Goal: Transaction & Acquisition: Purchase product/service

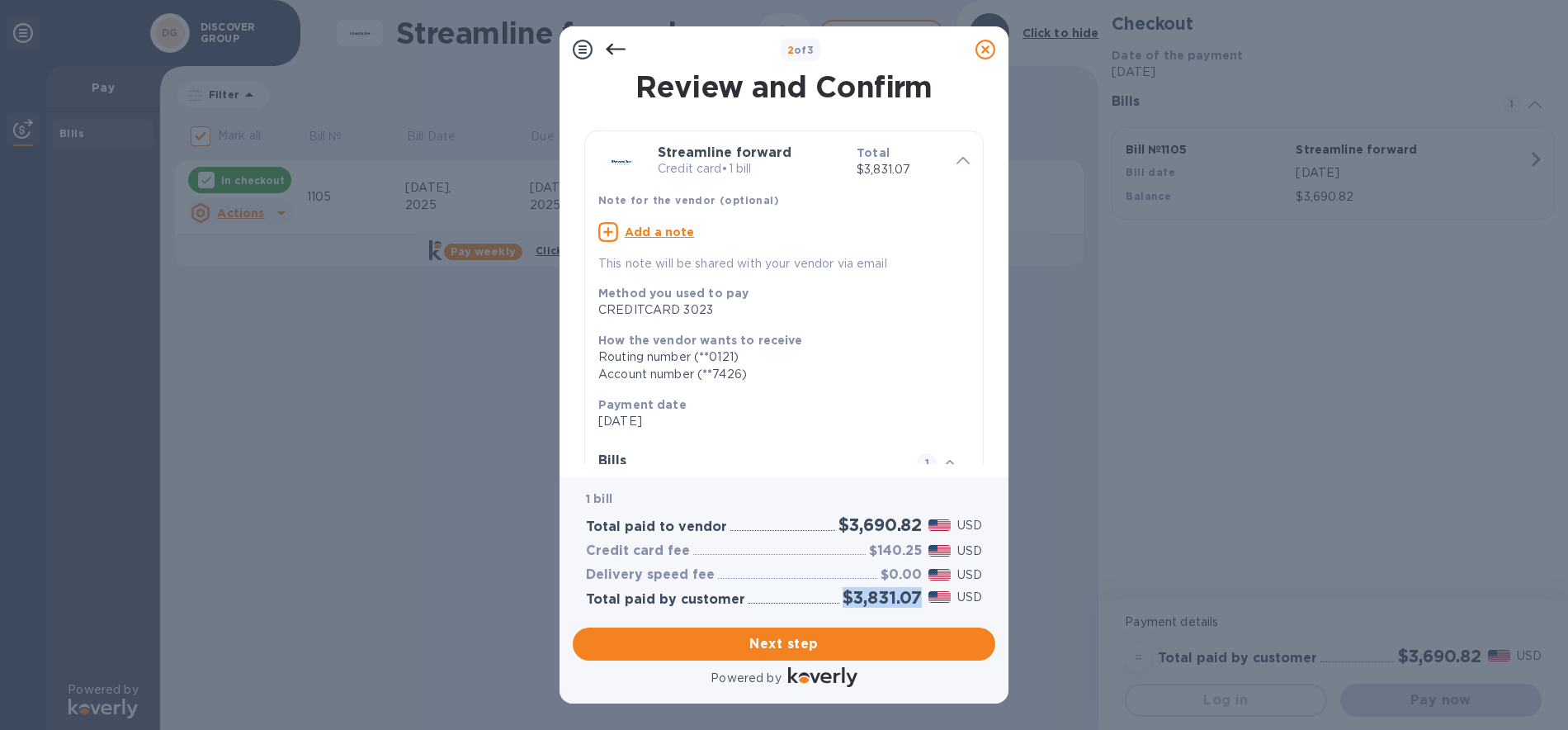
drag, startPoint x: 920, startPoint y: 599, endPoint x: 844, endPoint y: 596, distance: 76.1
click at [844, 596] on h2 "$3,831.07" at bounding box center [881, 597] width 79 height 21
copy h2 "$3,831.07"
click at [802, 651] on span "Next step" at bounding box center [784, 644] width 396 height 20
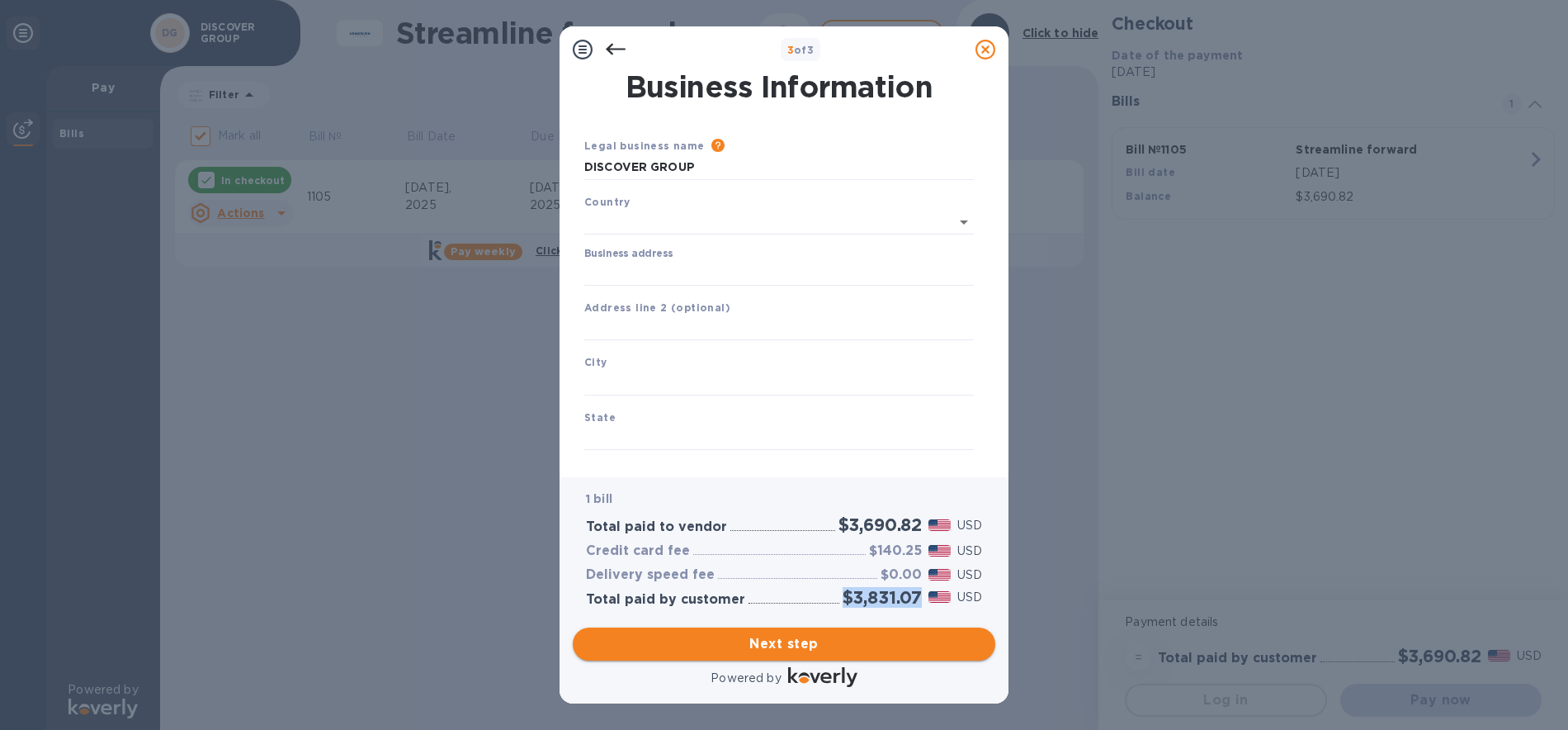
type input "[GEOGRAPHIC_DATA]"
click at [687, 270] on input "Business address" at bounding box center [779, 270] width 389 height 25
type input "[STREET_ADDRESS]"
click at [677, 372] on input "text" at bounding box center [779, 379] width 389 height 25
type input "b"
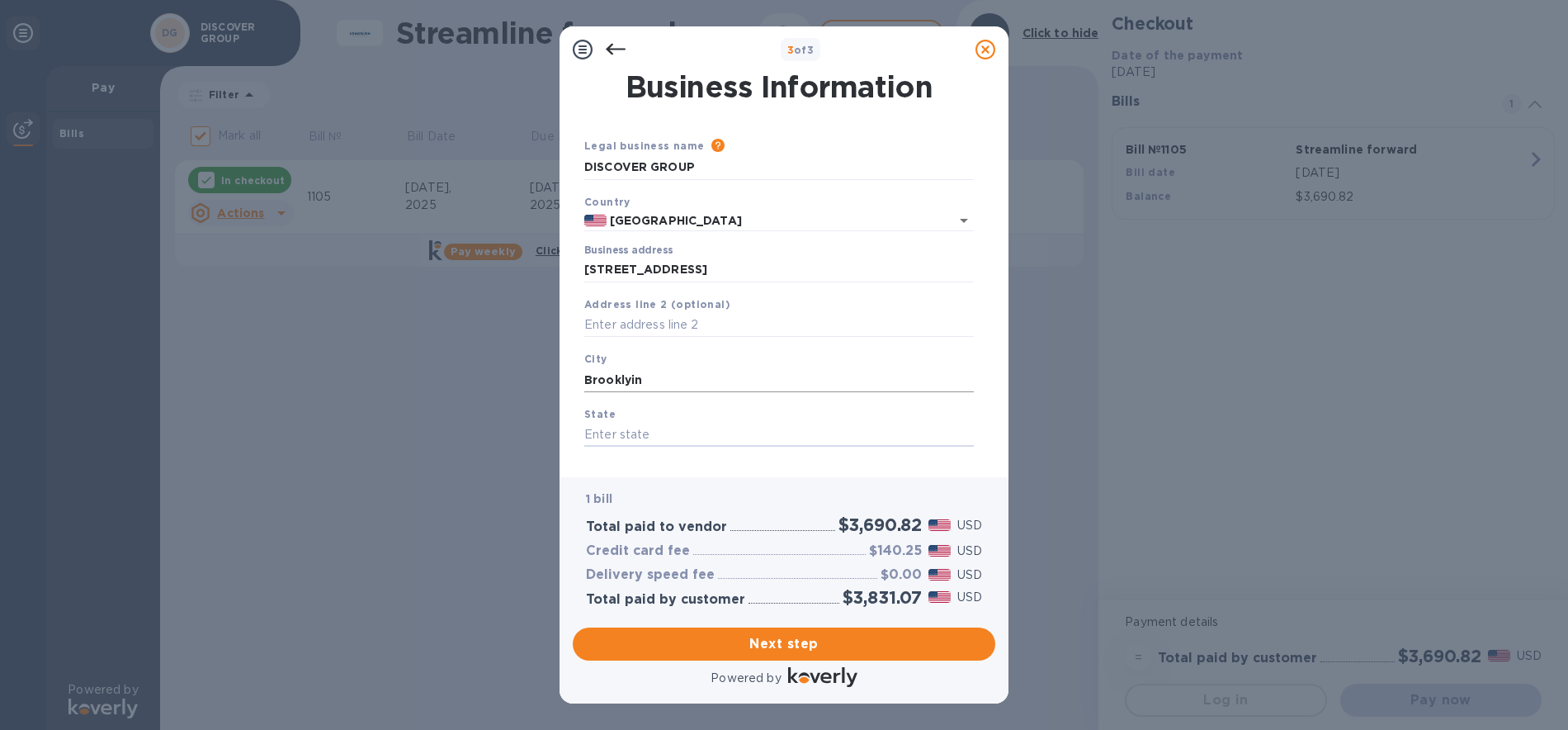
click at [677, 372] on input "Brooklyin" at bounding box center [779, 379] width 389 height 25
type input "[GEOGRAPHIC_DATA]"
type input "NY"
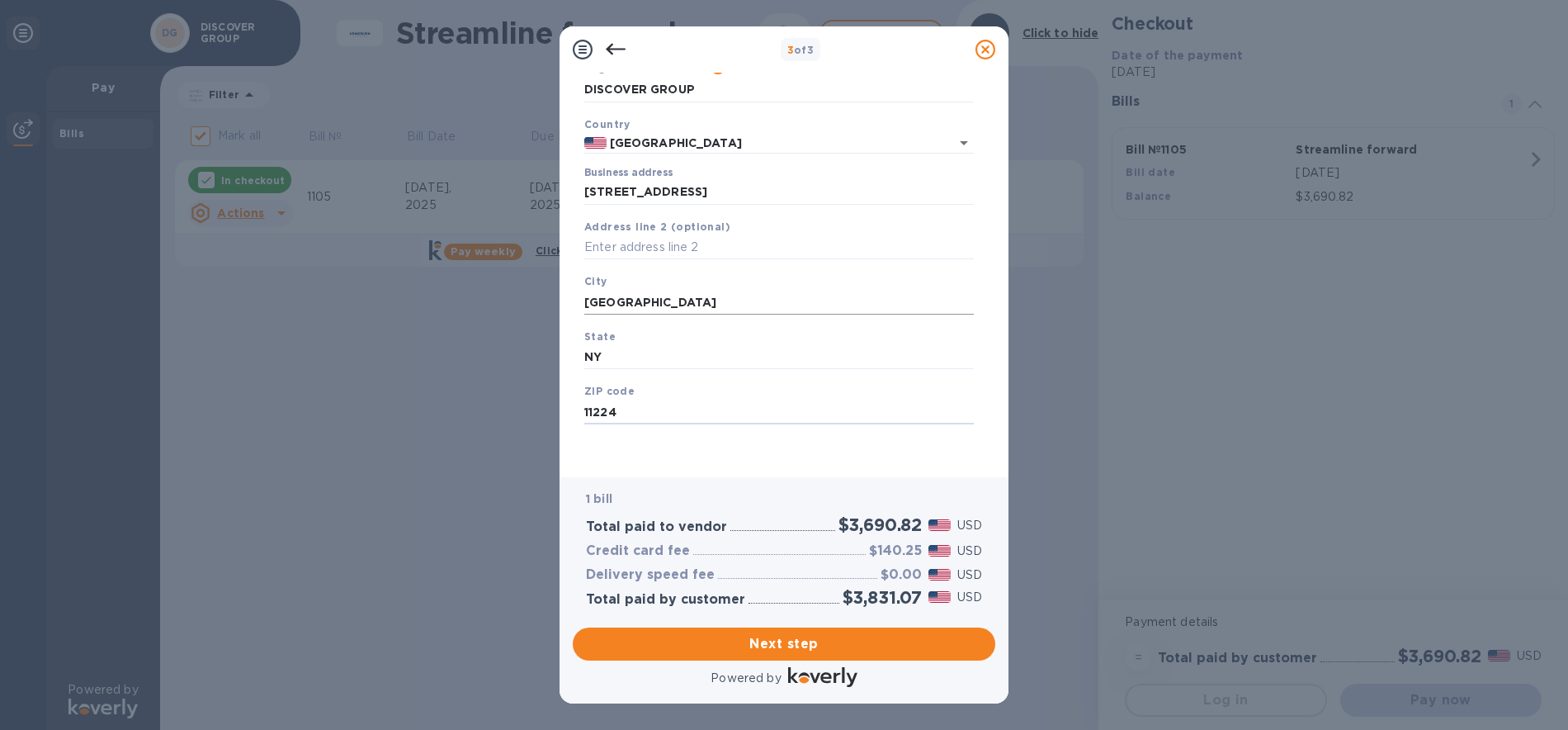
type input "11224"
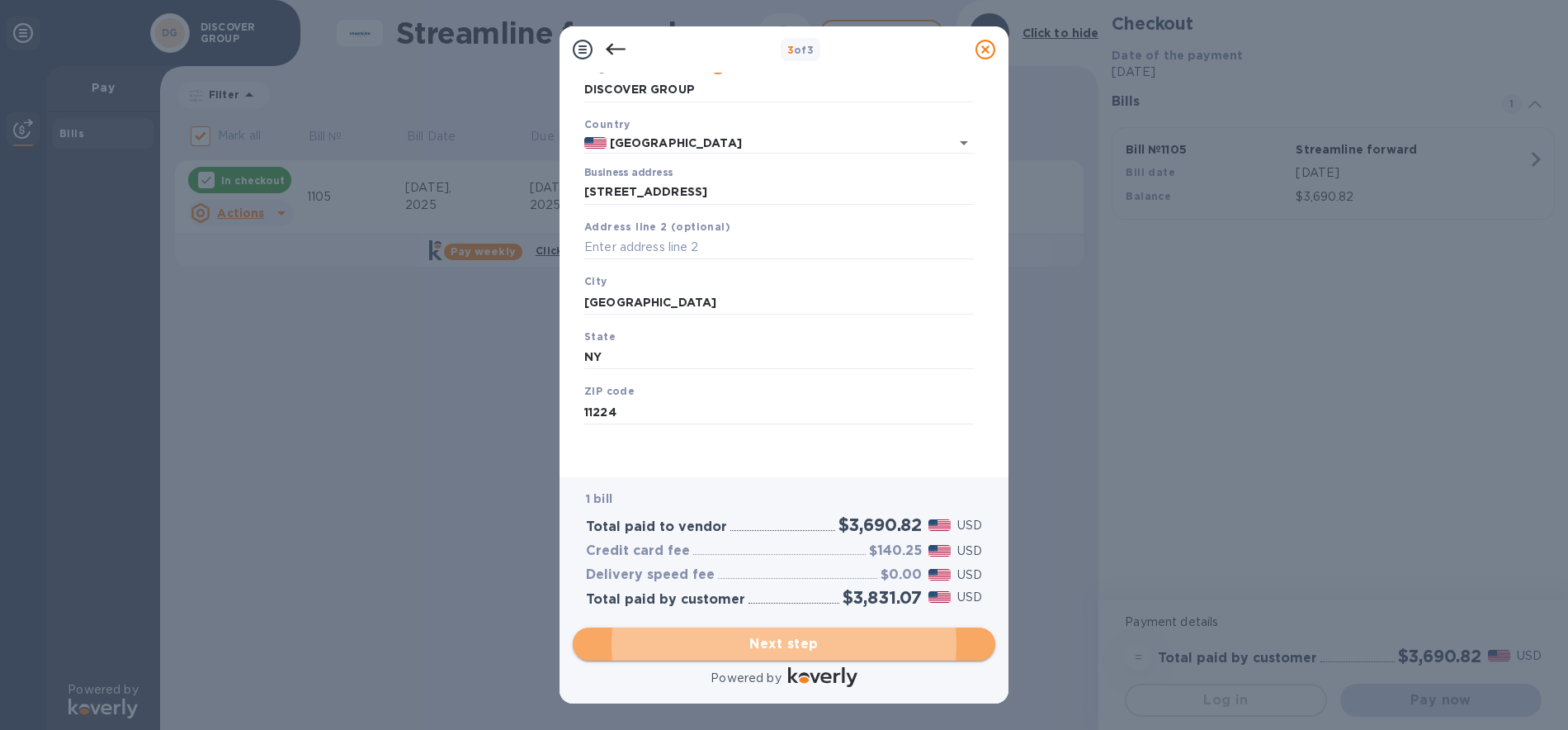
click at [810, 639] on span "Next step" at bounding box center [784, 644] width 396 height 20
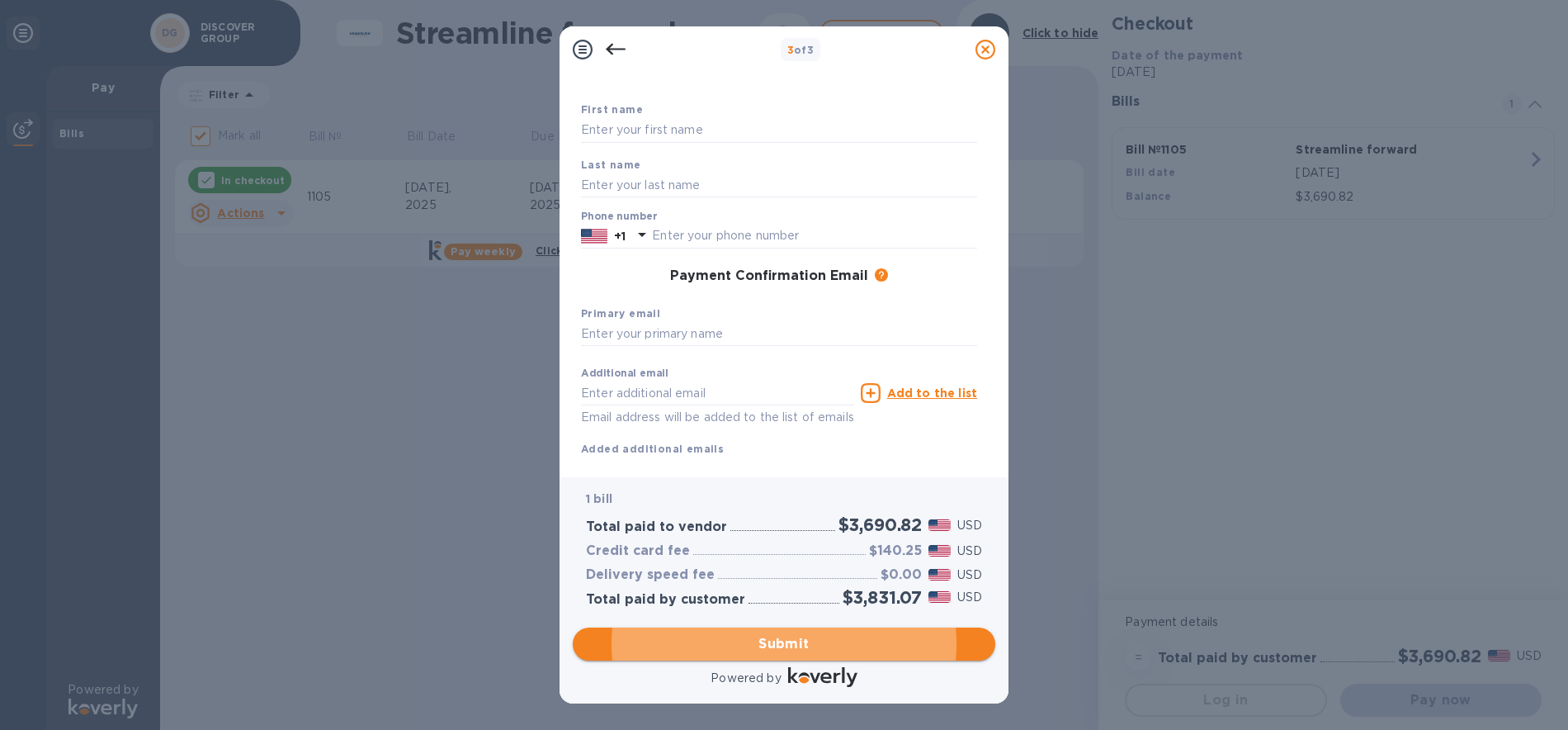
click at [832, 647] on span "Submit" at bounding box center [784, 644] width 396 height 20
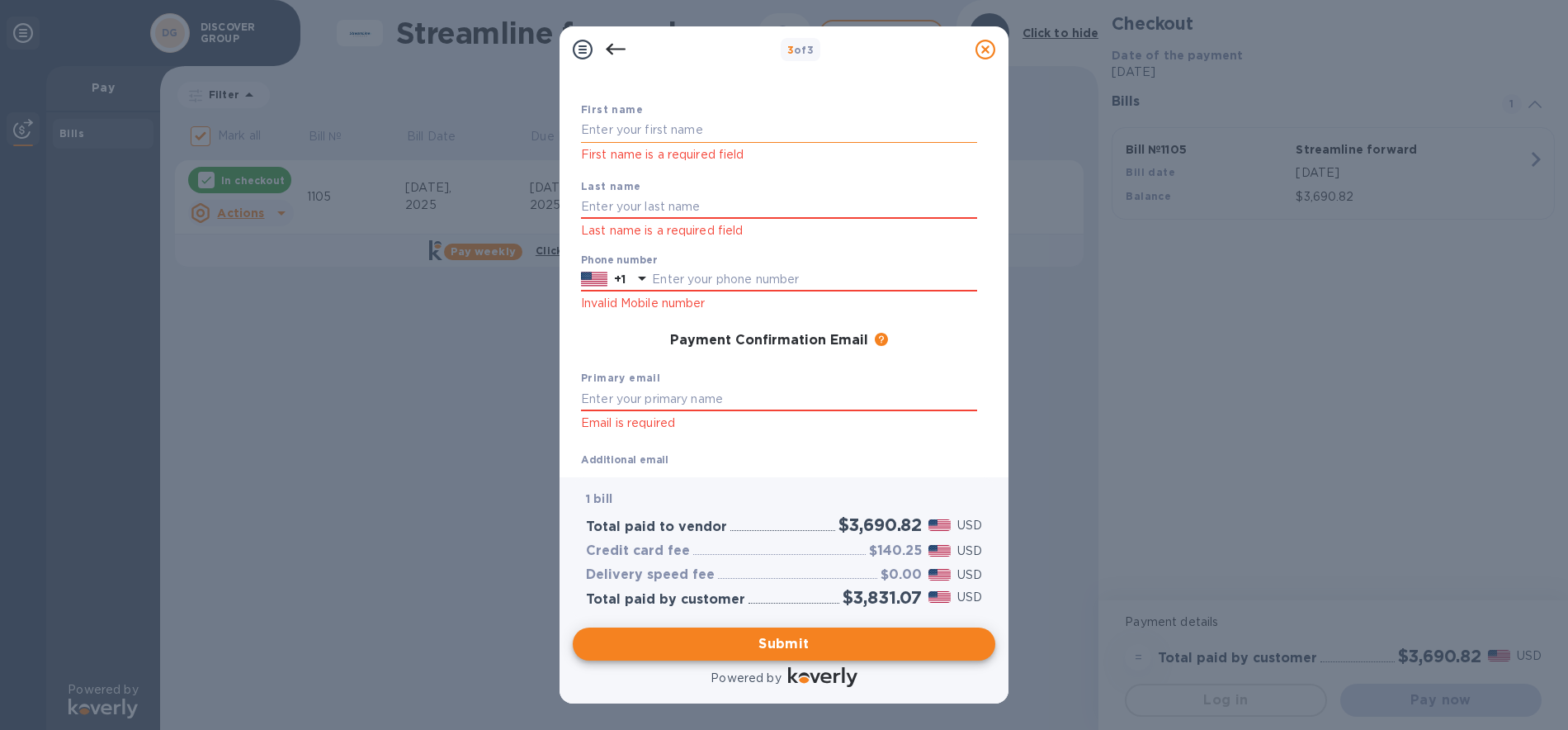
click at [731, 133] on input "text" at bounding box center [779, 130] width 396 height 25
type input "DISCOVER"
type input "GROUP"
type input "7185328122"
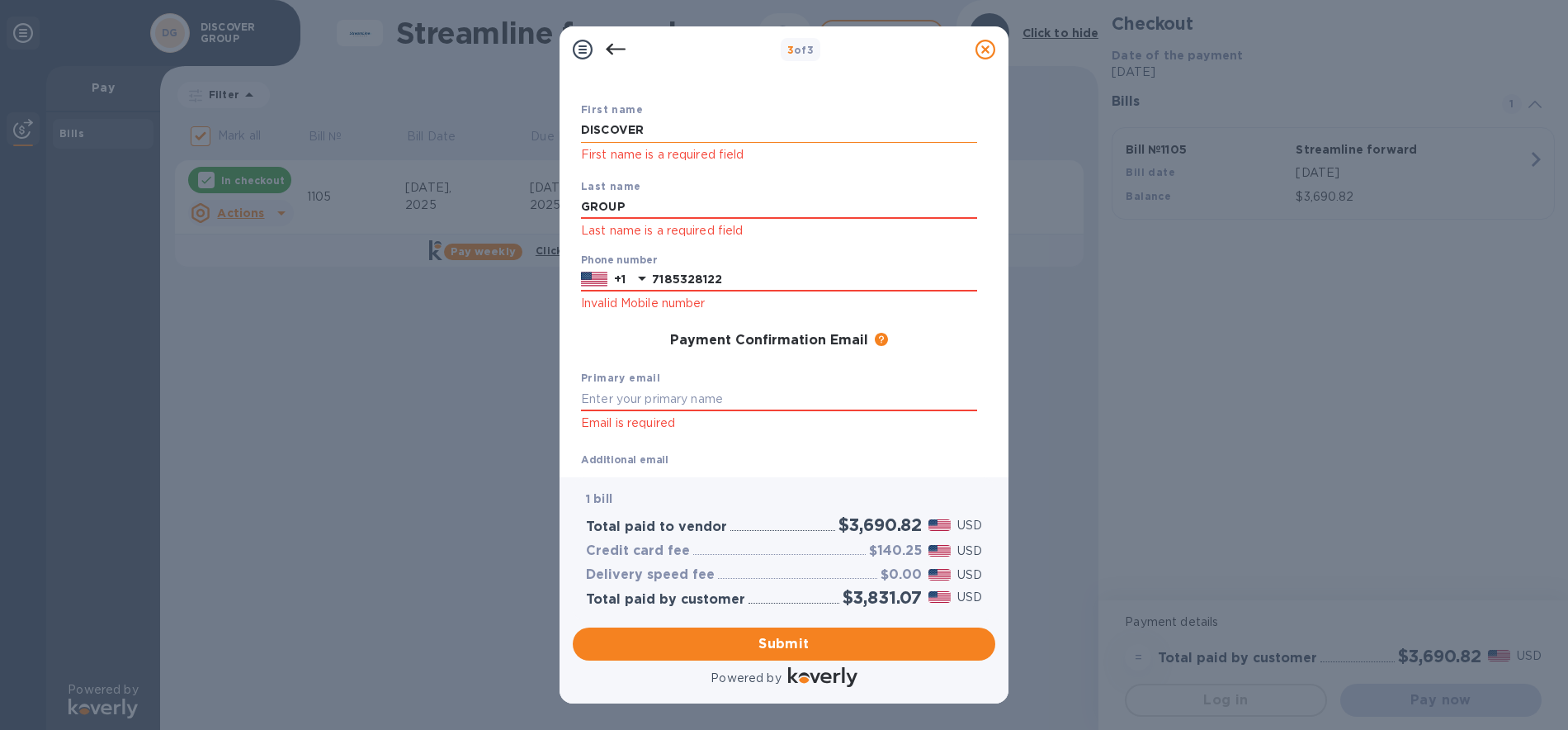
type input "[EMAIL_ADDRESS][DOMAIN_NAME]"
click at [692, 394] on input "text" at bounding box center [779, 398] width 396 height 25
type input "J"
type input "[EMAIL_ADDRESS][DOMAIN_NAME]"
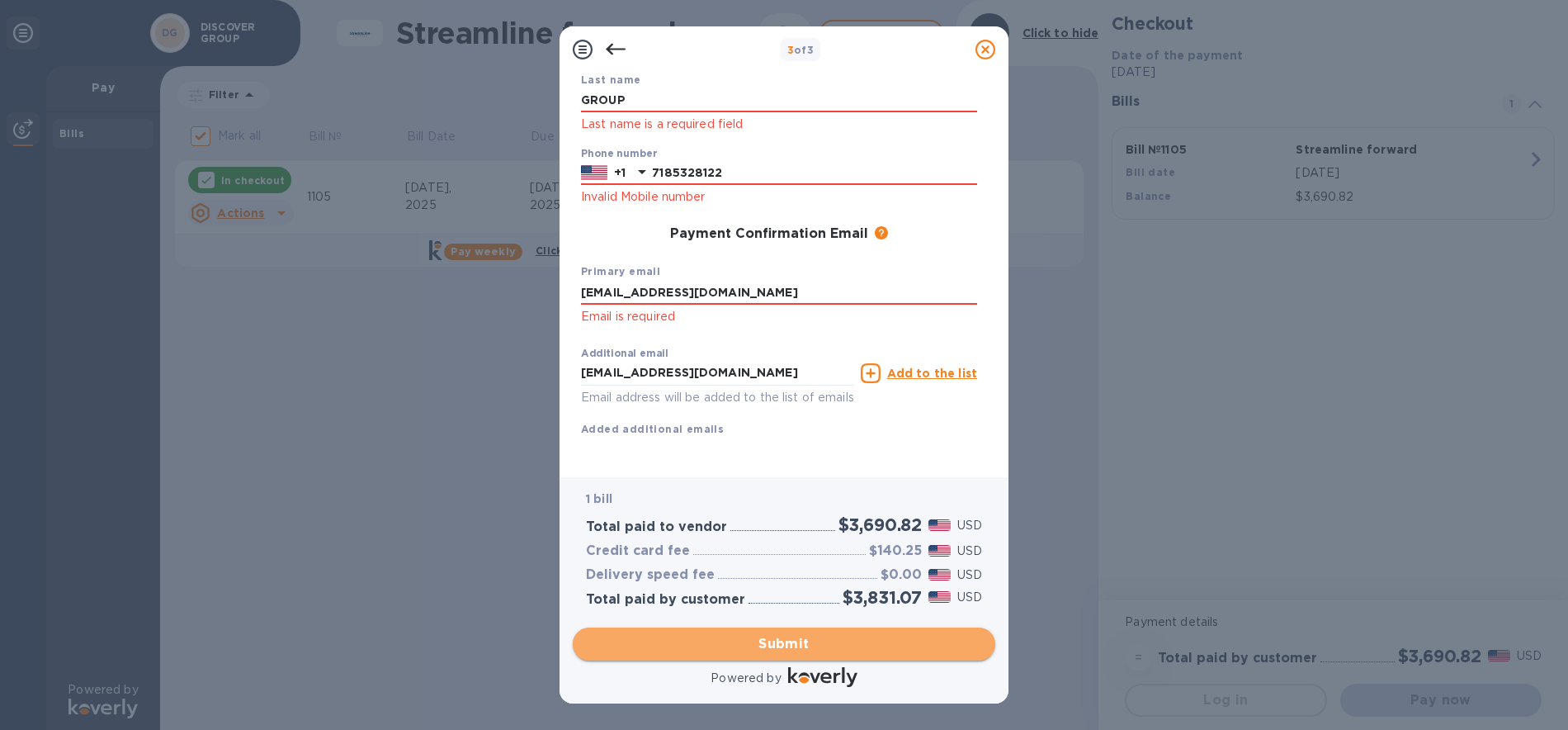
click at [810, 639] on span "Submit" at bounding box center [784, 644] width 396 height 20
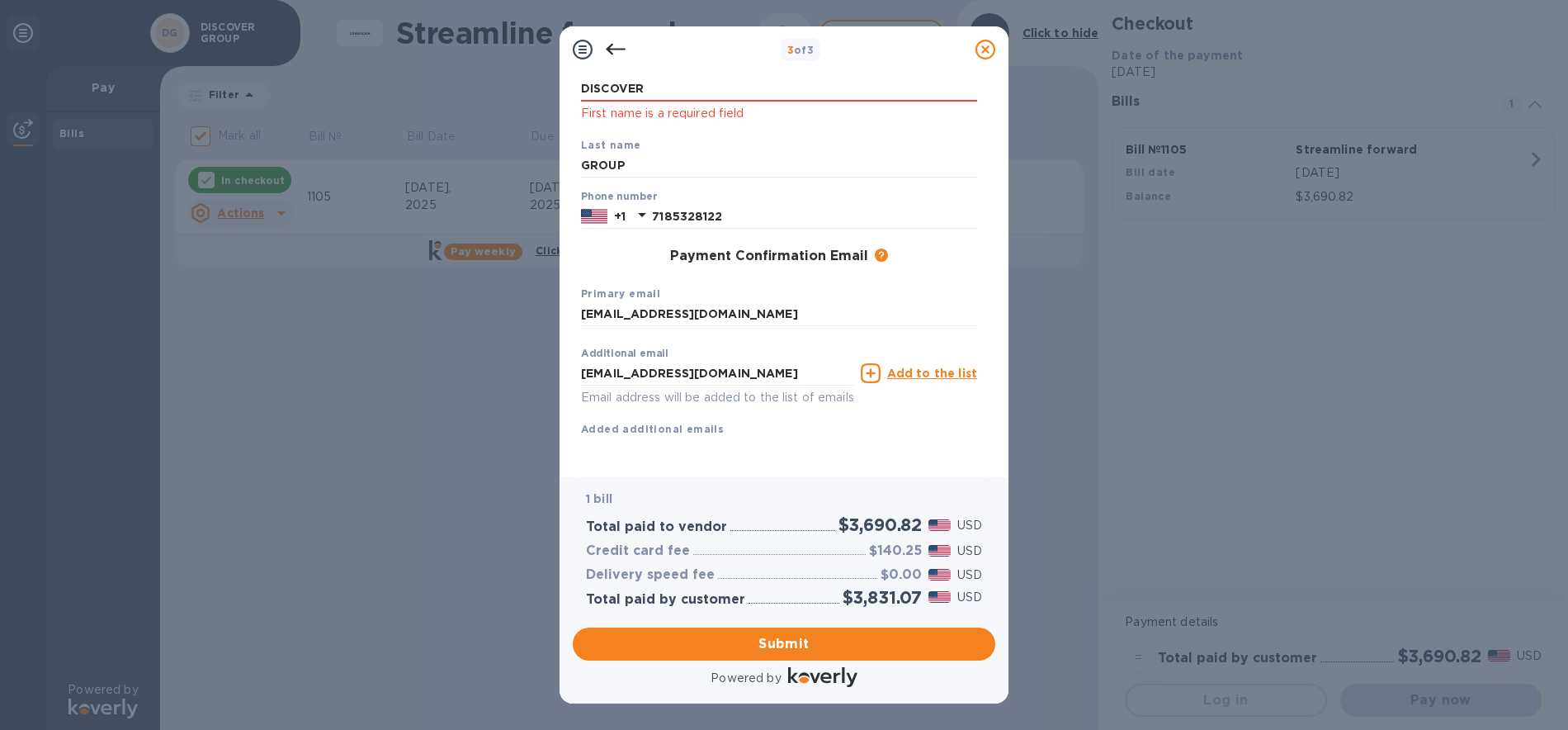
scroll to position [0, 0]
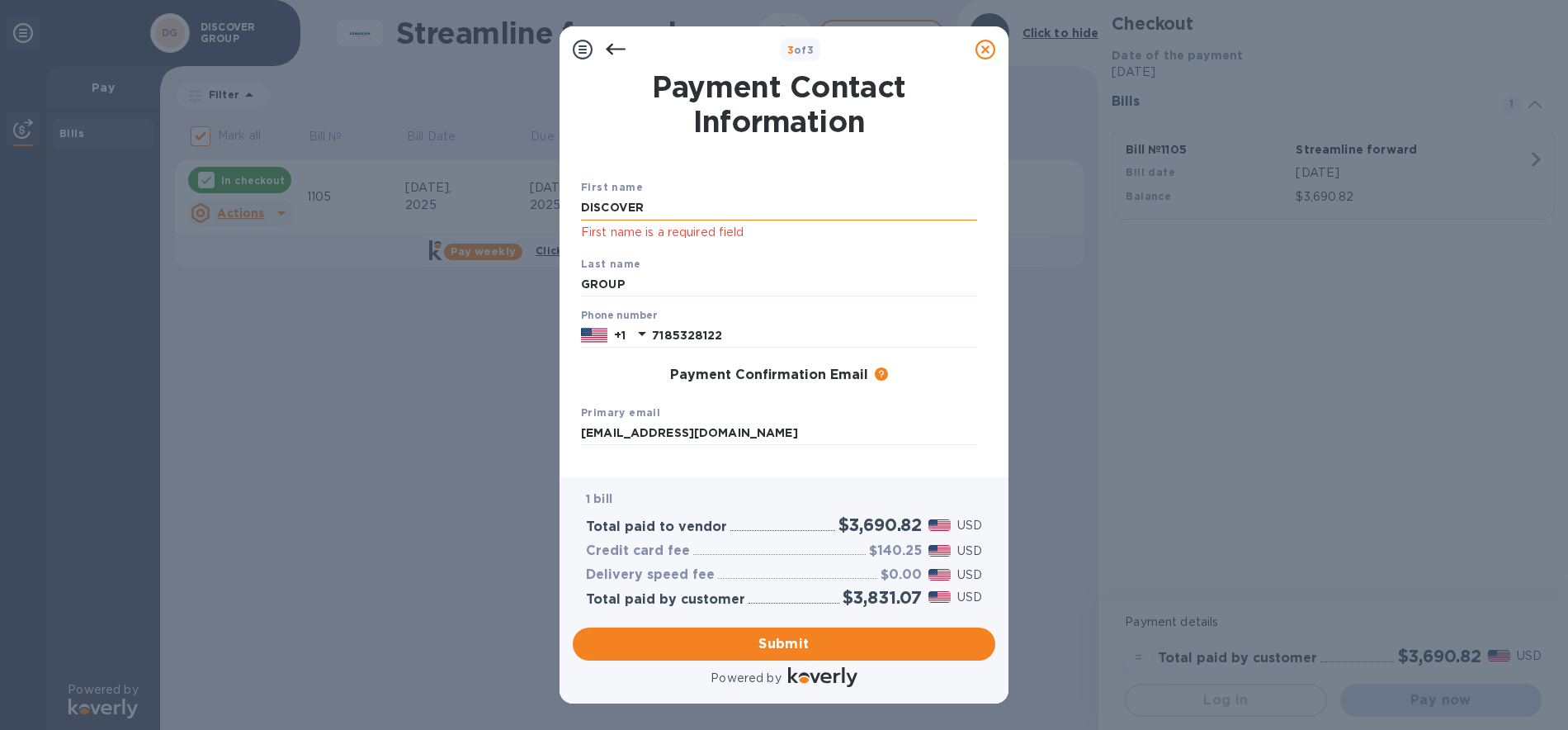
click at [733, 208] on input "DISCOVER" at bounding box center [779, 208] width 396 height 25
click at [703, 282] on input "GROUP" at bounding box center [779, 285] width 396 height 25
click at [623, 209] on input "DISCOVER" at bounding box center [779, 208] width 396 height 25
click at [1127, 457] on div "3 of 3 Payment Contact Information First name DISCOVER First name is a required…" at bounding box center [784, 365] width 1568 height 730
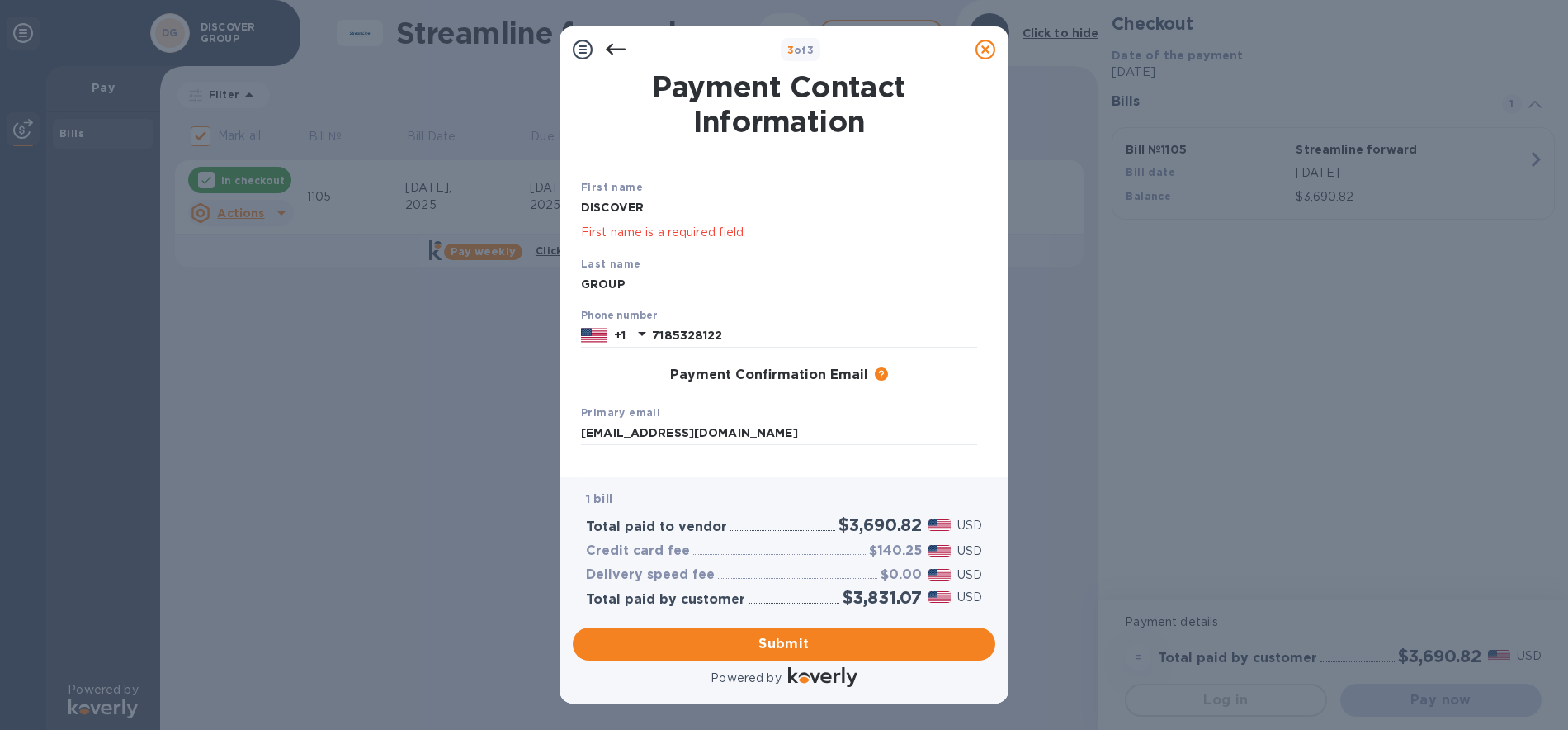
click at [622, 209] on input "DISCOVER" at bounding box center [779, 208] width 396 height 25
type input "[PERSON_NAME]"
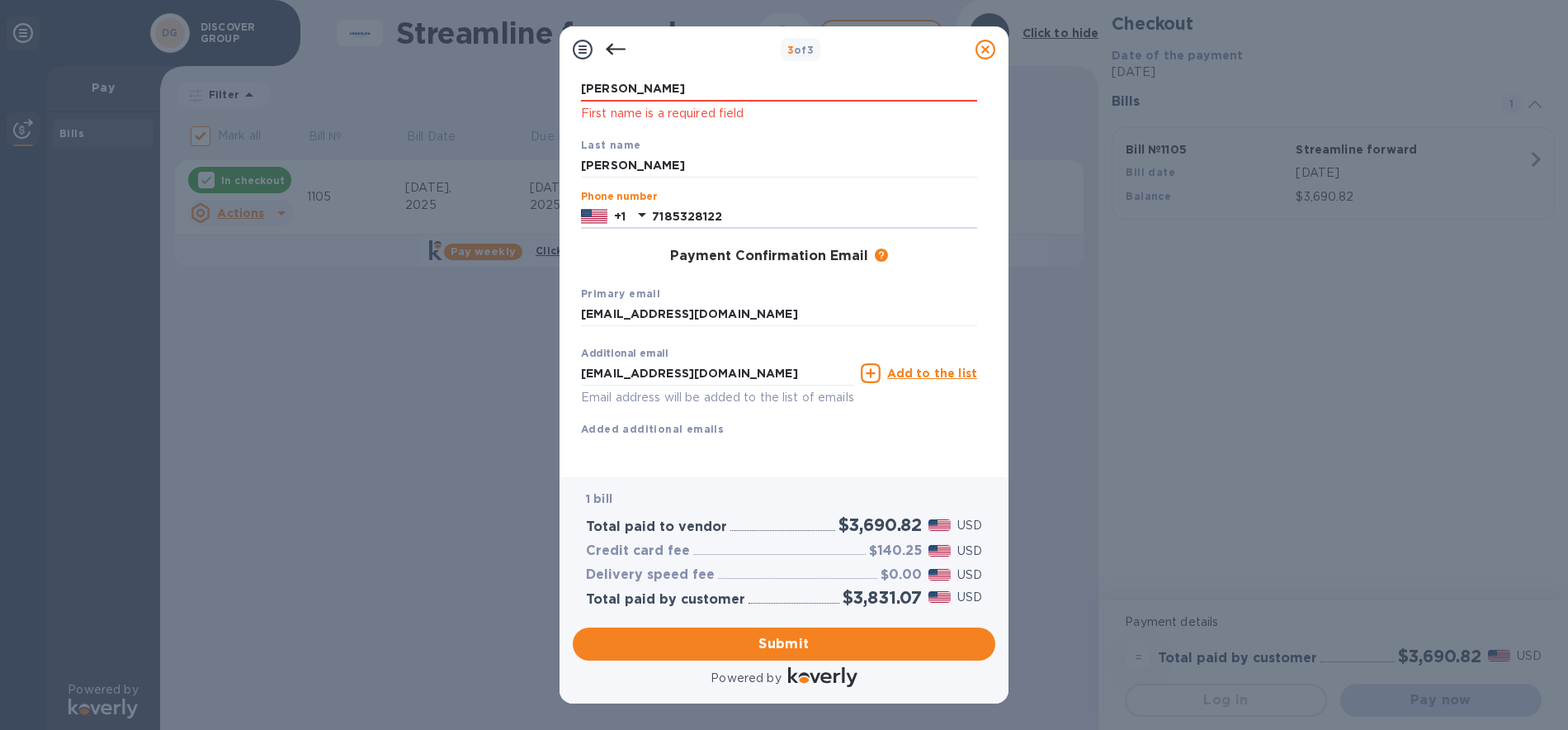
scroll to position [138, 0]
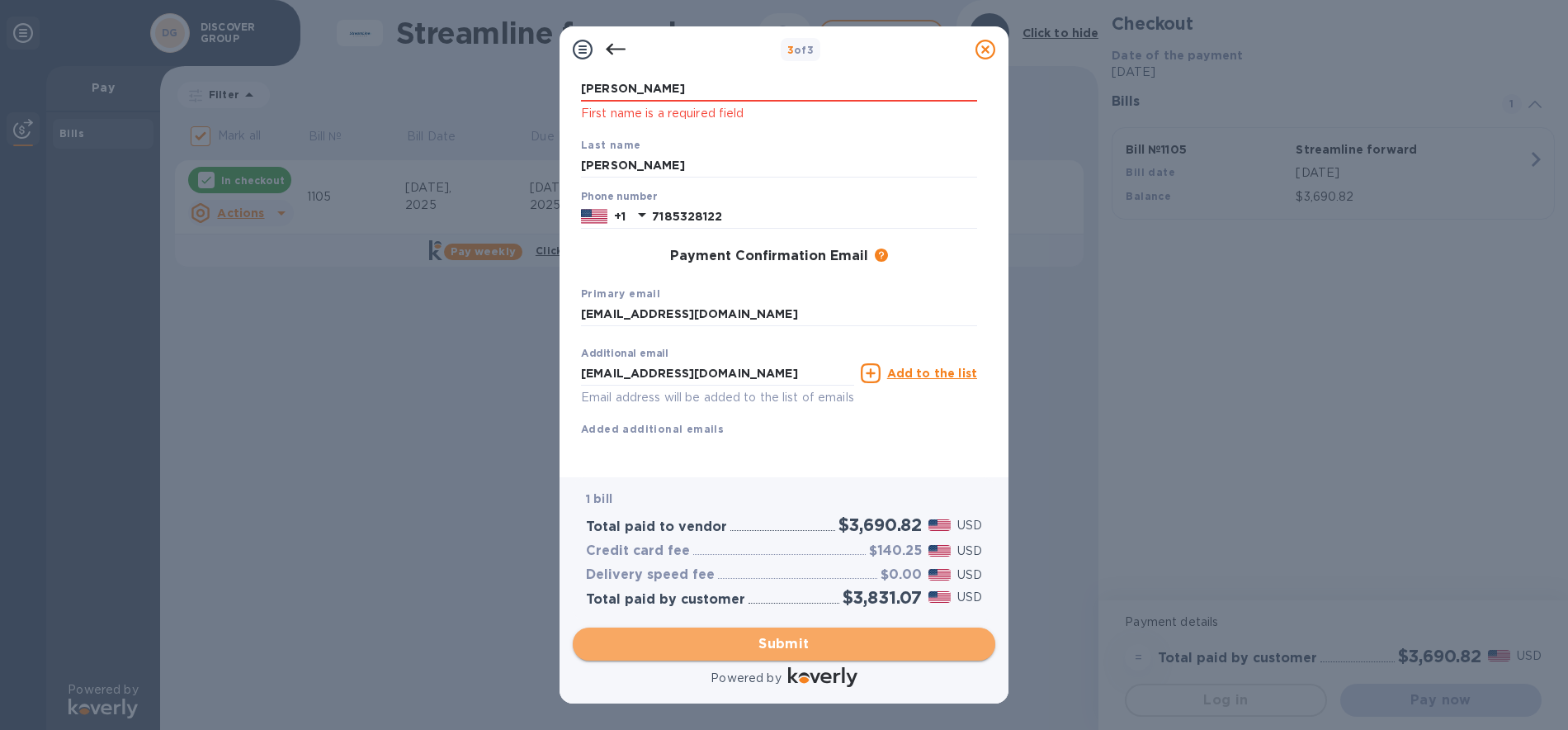
click at [793, 635] on span "Submit" at bounding box center [784, 644] width 396 height 20
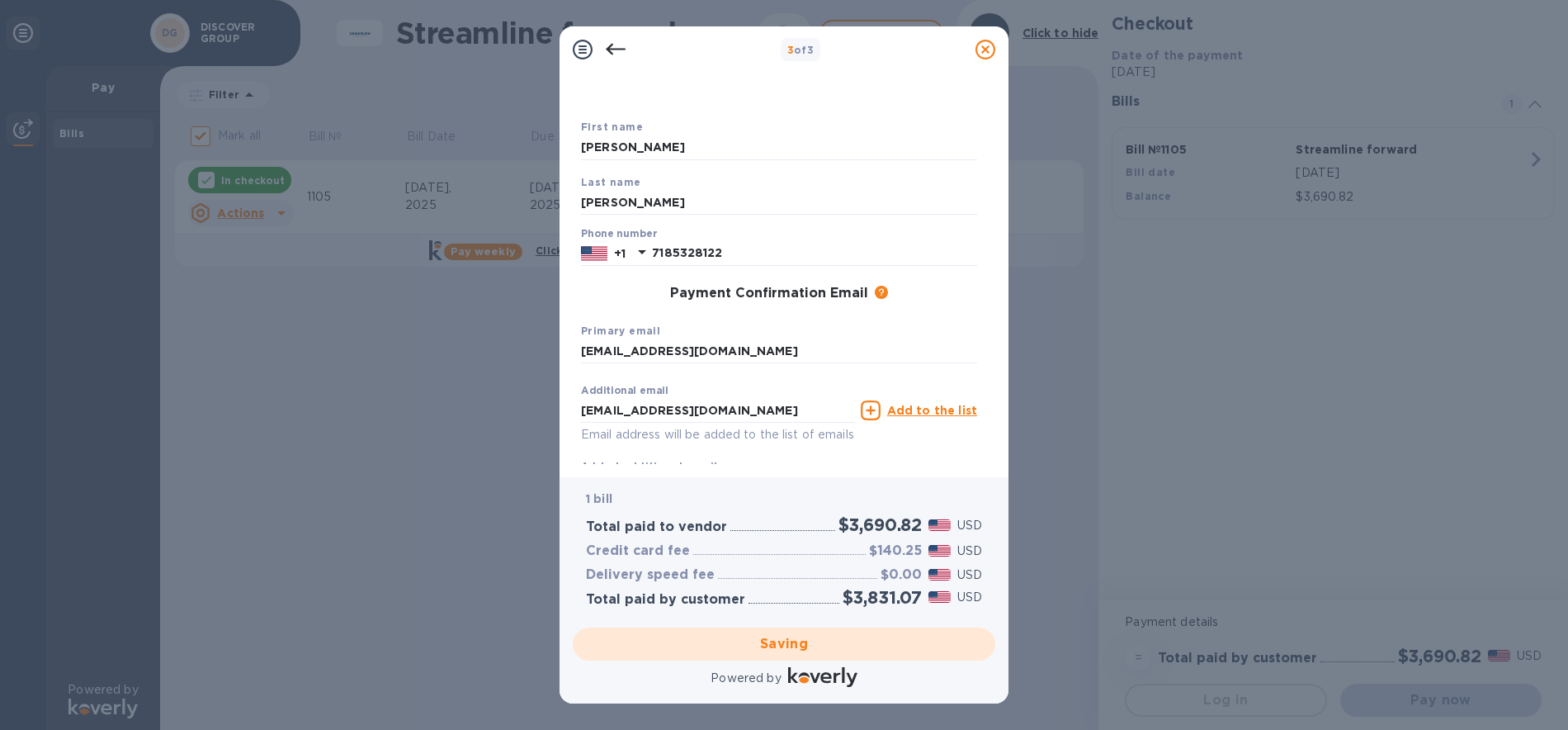
scroll to position [0, 0]
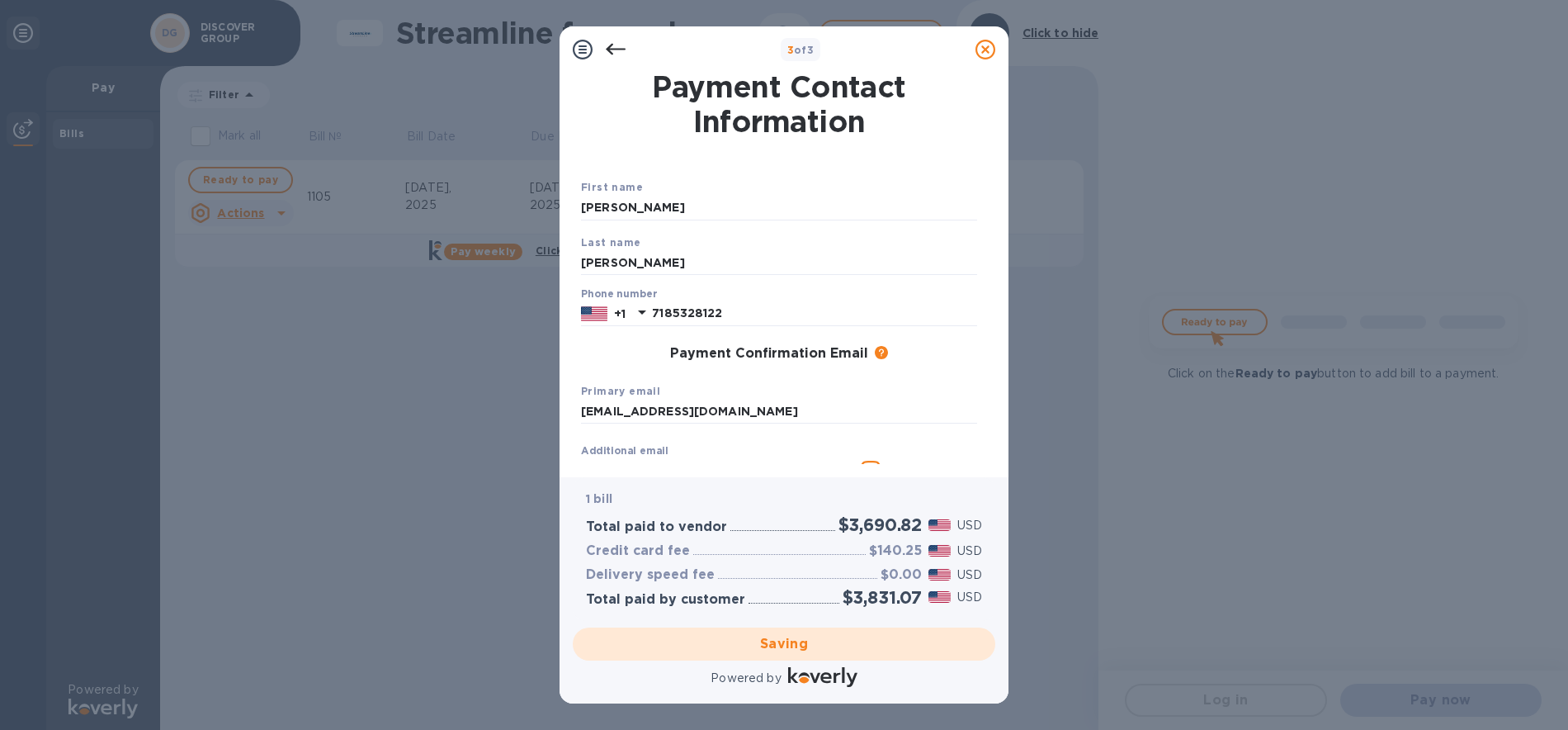
checkbox input "false"
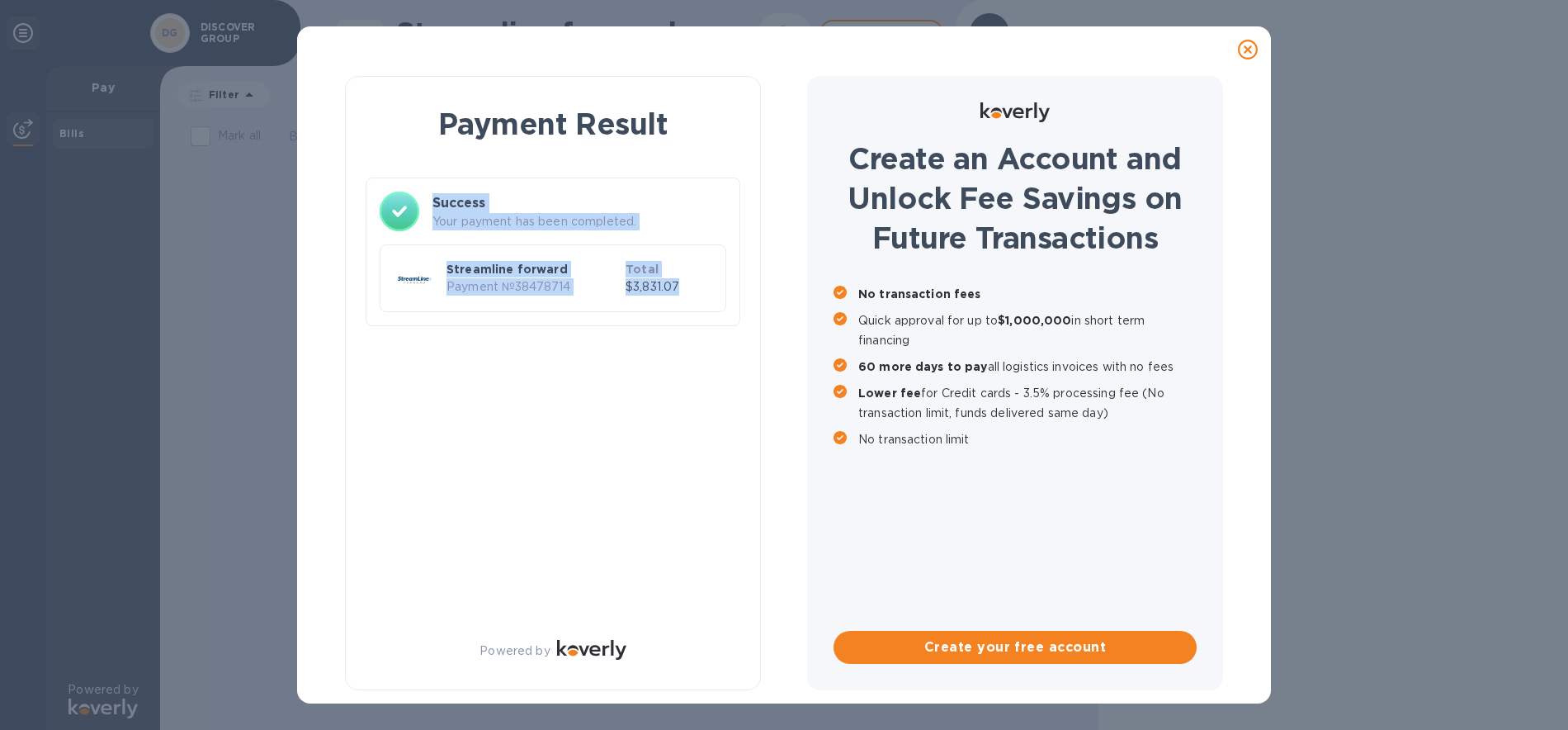
drag, startPoint x: 685, startPoint y: 294, endPoint x: 336, endPoint y: 194, distance: 363.0
click at [336, 194] on div "Payment Result Success Your payment has been completed. Streamline forward Paym…" at bounding box center [784, 383] width 931 height 621
copy div "Success Your payment has been completed. Streamline forward Payment № 38478714 …"
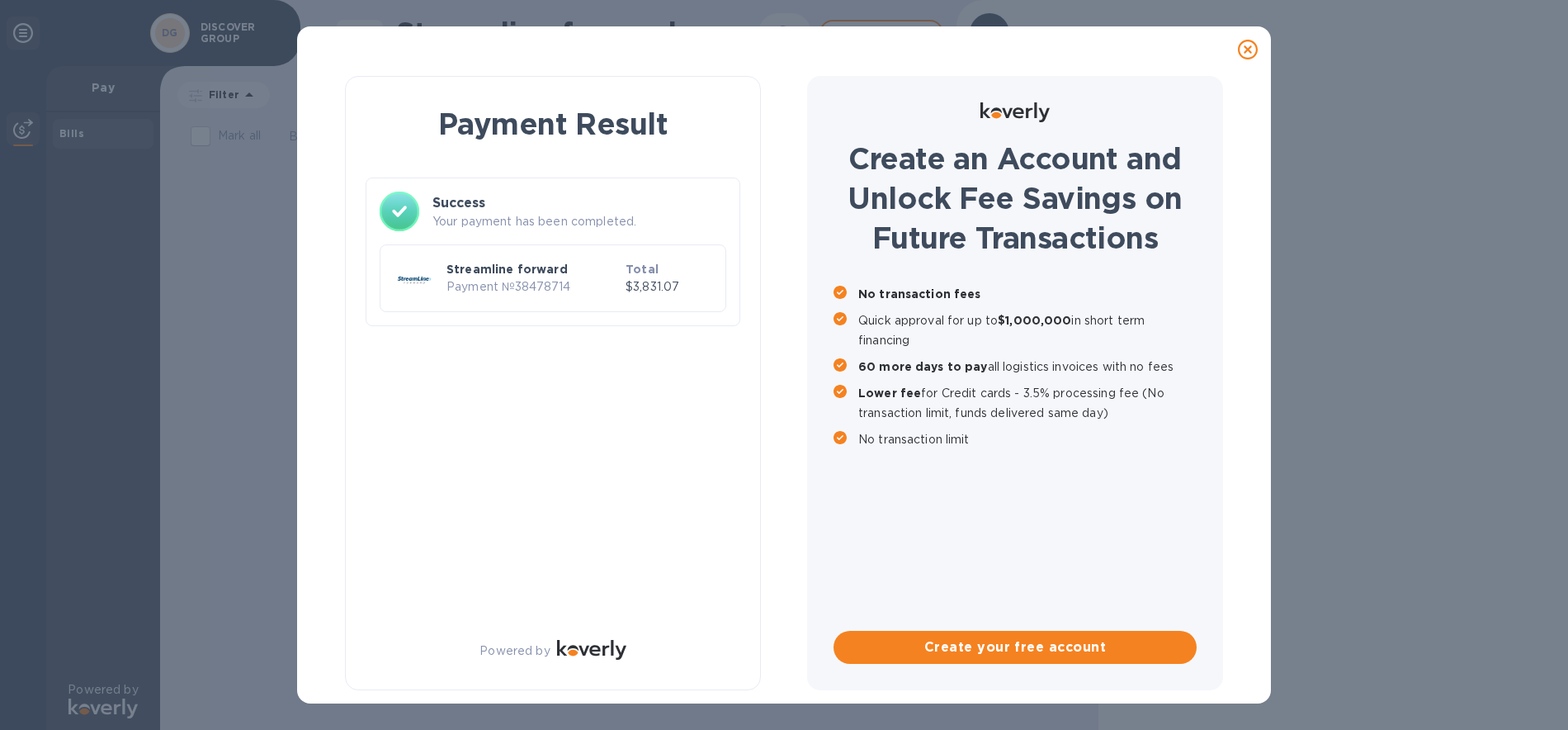
click at [639, 513] on div "Payment Result Success Your payment has been completed. Streamline forward Paym…" at bounding box center [553, 382] width 416 height 614
click at [1246, 52] on icon at bounding box center [1248, 50] width 20 height 20
